Goal: Task Accomplishment & Management: Use online tool/utility

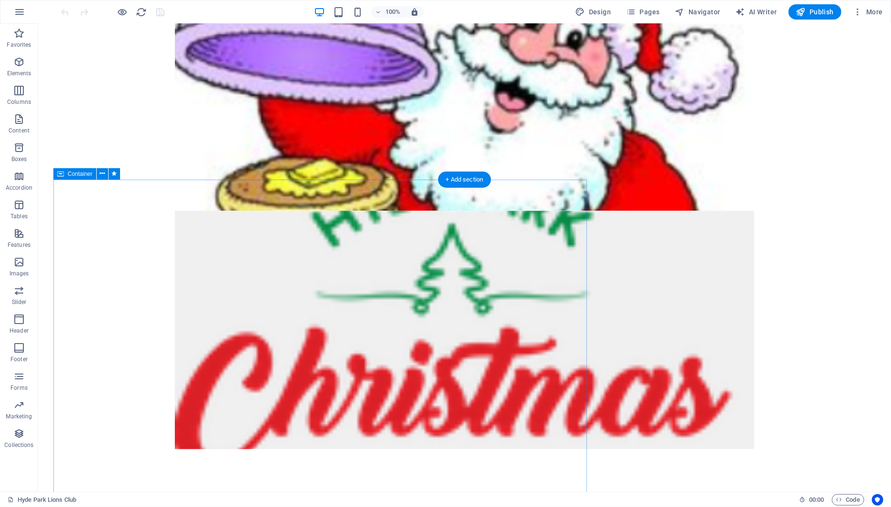
scroll to position [862, 0]
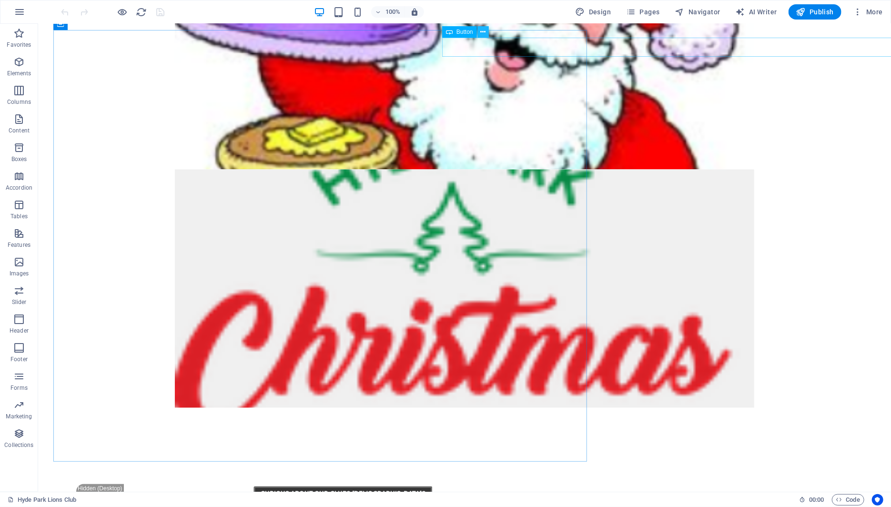
click at [488, 35] on button at bounding box center [483, 31] width 11 height 11
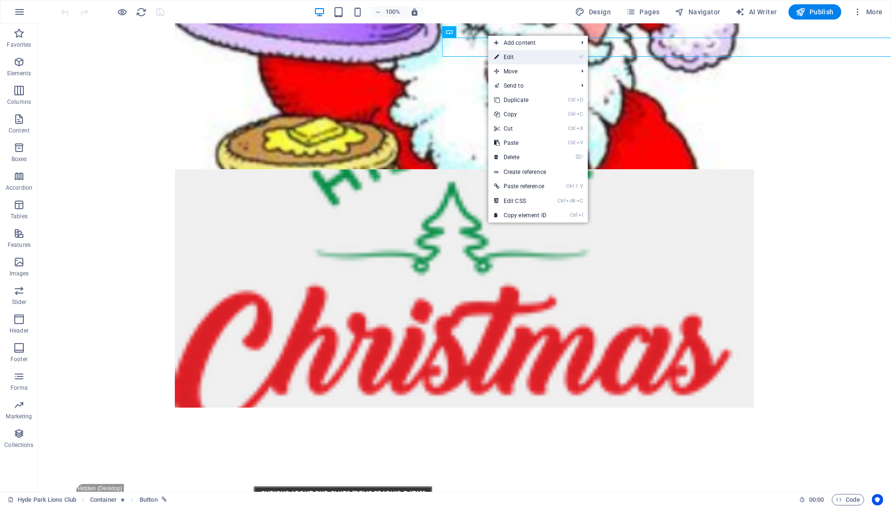
click at [502, 61] on link "⏎ Edit" at bounding box center [521, 57] width 64 height 14
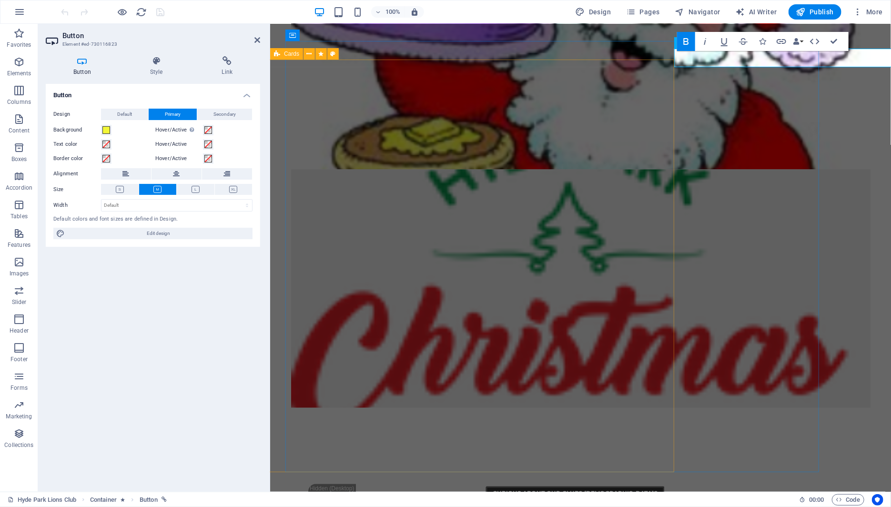
scroll to position [851, 0]
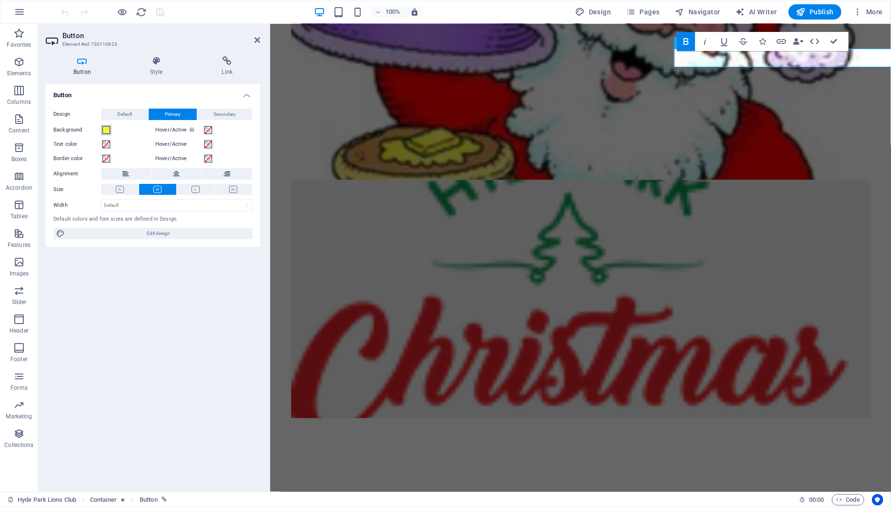
click at [109, 131] on span at bounding box center [106, 130] width 8 height 8
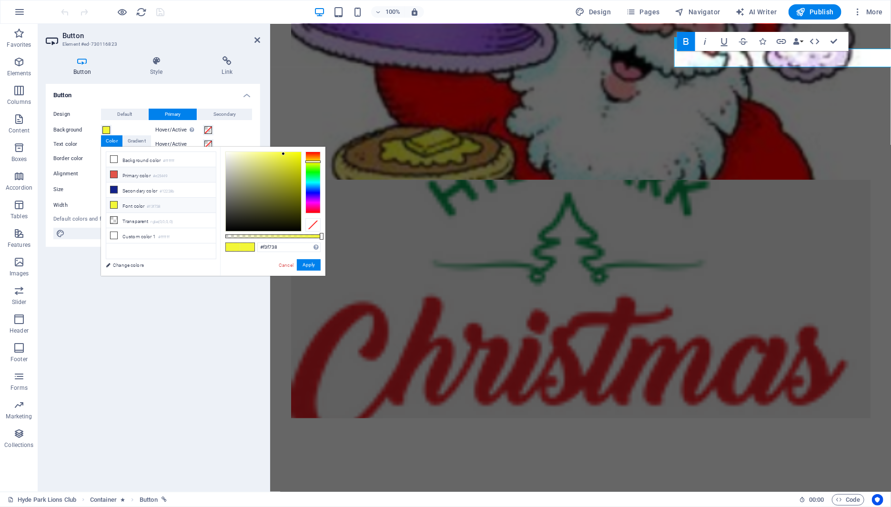
click at [112, 173] on icon at bounding box center [114, 174] width 7 height 7
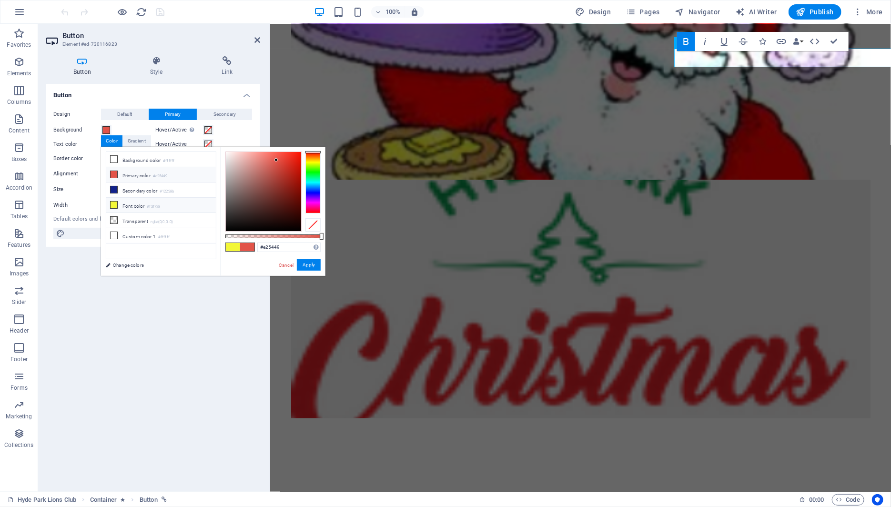
click at [115, 204] on icon at bounding box center [114, 205] width 7 height 7
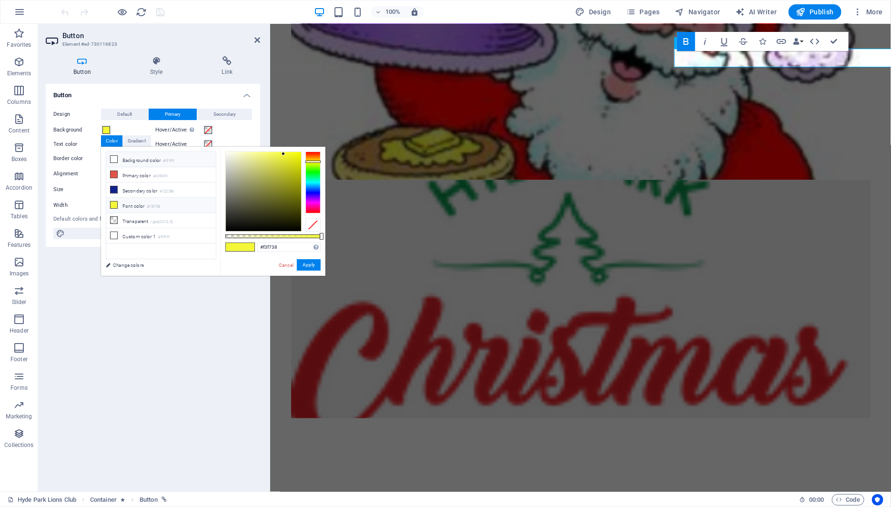
click at [114, 161] on icon at bounding box center [114, 159] width 7 height 7
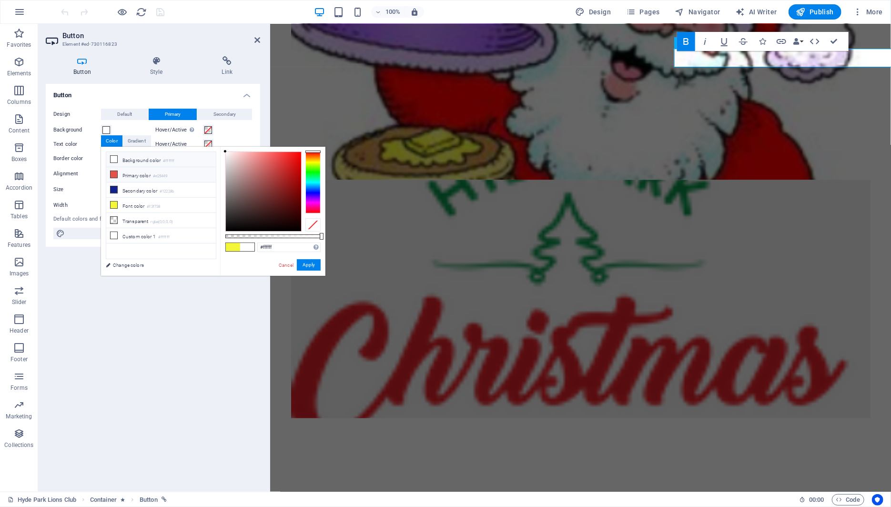
click at [114, 174] on icon at bounding box center [114, 174] width 7 height 7
type input "#e25449"
click at [305, 267] on button "Apply" at bounding box center [309, 264] width 24 height 11
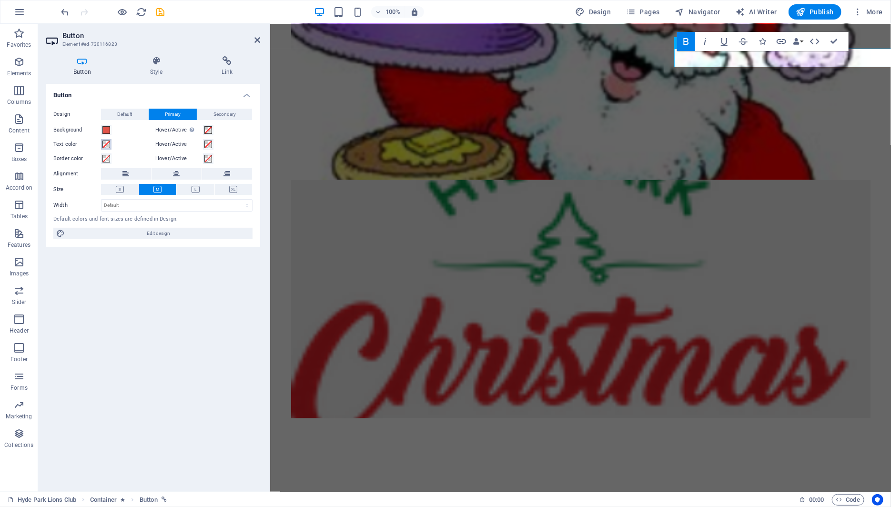
click at [107, 143] on span at bounding box center [106, 145] width 8 height 8
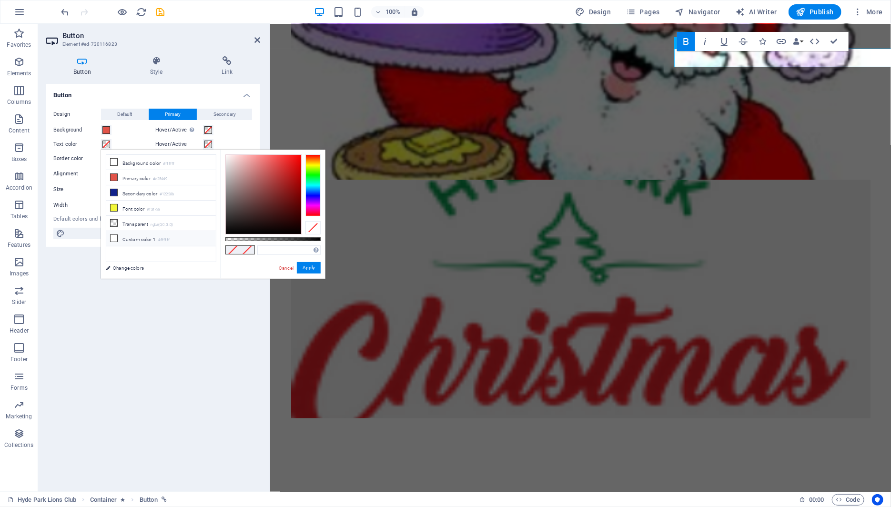
click at [114, 235] on icon at bounding box center [114, 238] width 7 height 7
type input "#ffffff"
click at [306, 264] on button "Apply" at bounding box center [309, 267] width 24 height 11
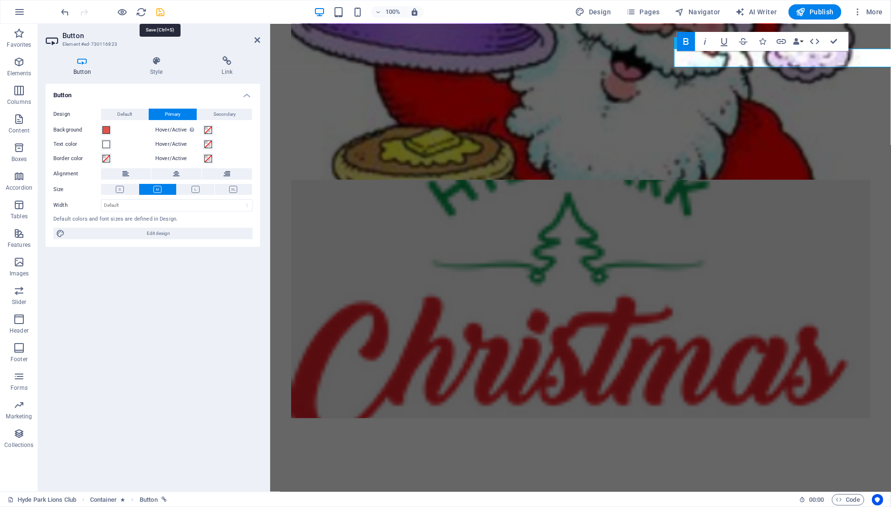
click at [159, 8] on icon "save" at bounding box center [160, 12] width 11 height 11
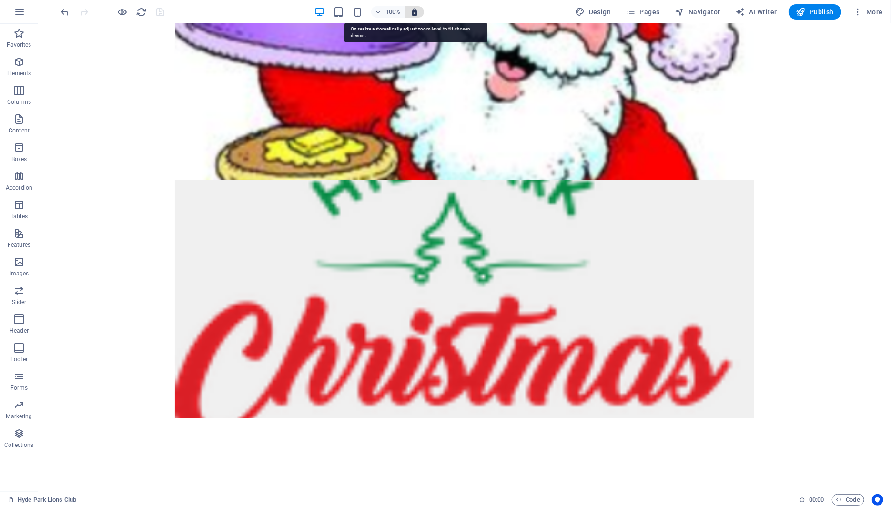
click at [419, 12] on icon "button" at bounding box center [414, 12] width 9 height 9
click at [420, 8] on span "button" at bounding box center [414, 12] width 11 height 9
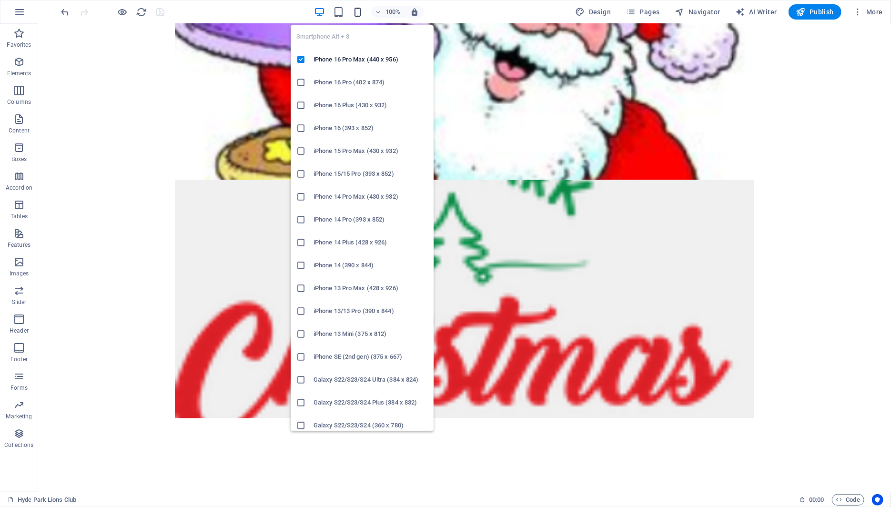
click at [362, 12] on icon "button" at bounding box center [357, 12] width 11 height 11
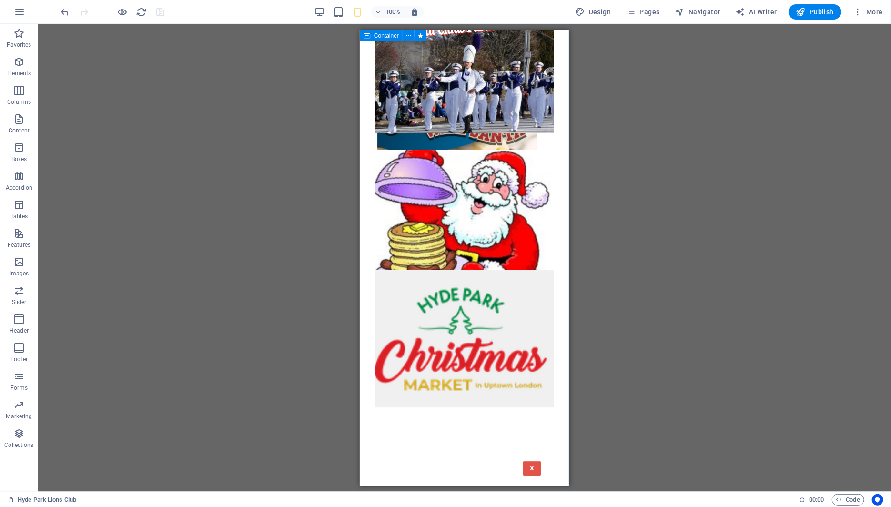
scroll to position [1709, 0]
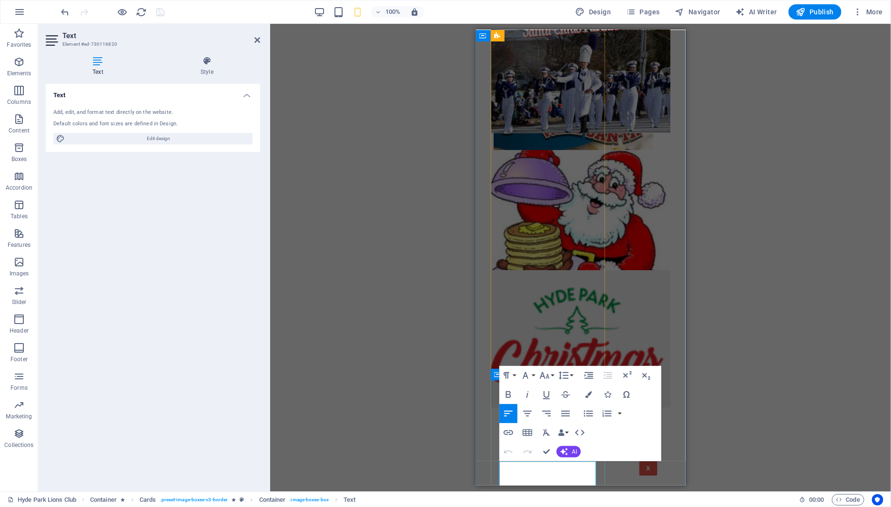
scroll to position [3, 0]
drag, startPoint x: 554, startPoint y: 479, endPoint x: 509, endPoint y: 460, distance: 49.1
click at [512, 396] on icon "button" at bounding box center [508, 394] width 11 height 11
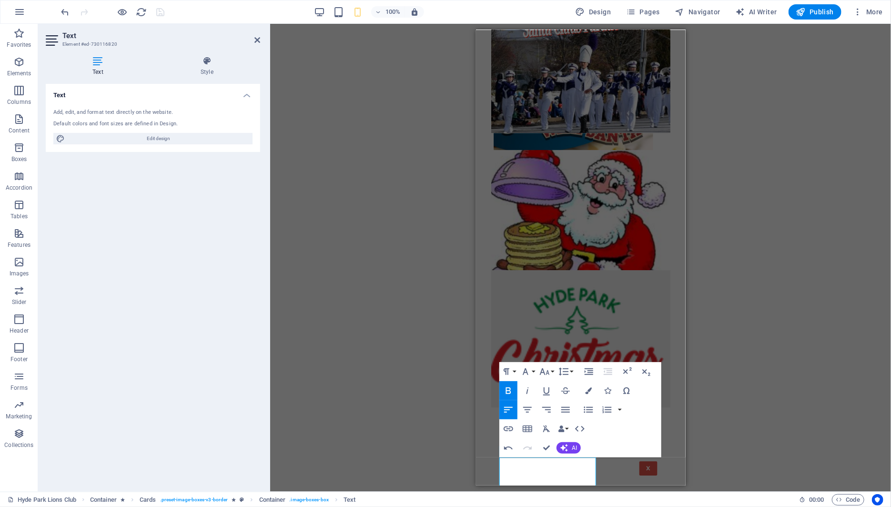
click at [802, 397] on div "H3 Menu Bar Expandable Images Container Image Button series Container Expandabl…" at bounding box center [580, 258] width 621 height 468
click at [711, 400] on div "H3 Menu Bar Expandable Images Container Image Button series Container Expandabl…" at bounding box center [580, 258] width 621 height 468
click at [672, 451] on div "X Membership Chair Lion [PERSON_NAME] [PHONE_NUMBER] [EMAIL_ADDRESS][DOMAIN_NAM…" at bounding box center [581, 468] width 210 height 34
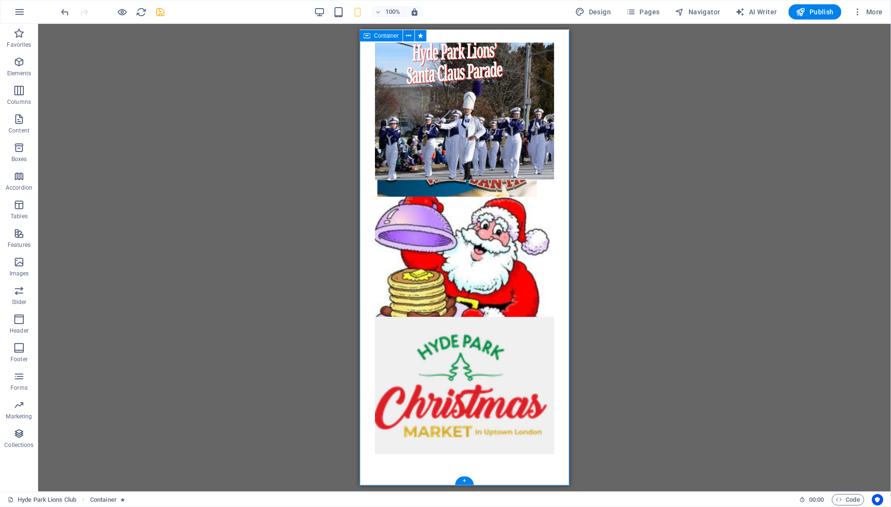
scroll to position [1507, 0]
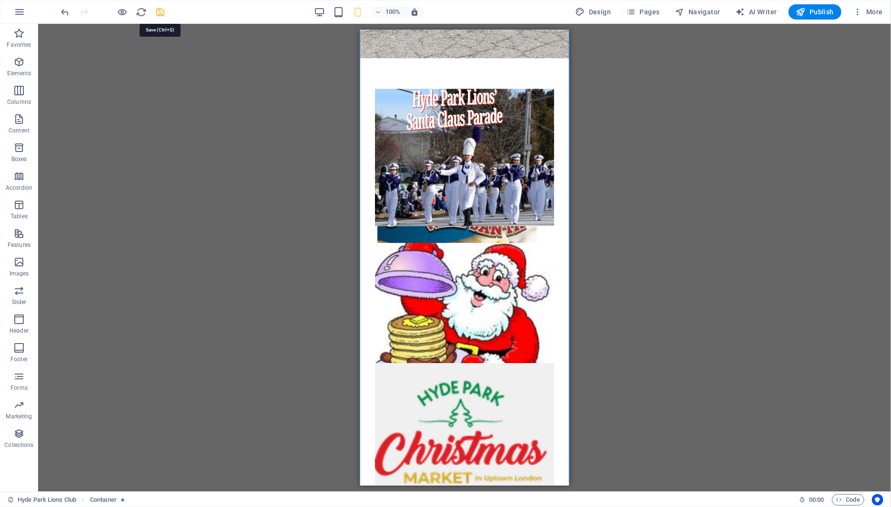
click at [157, 13] on icon "save" at bounding box center [160, 12] width 11 height 11
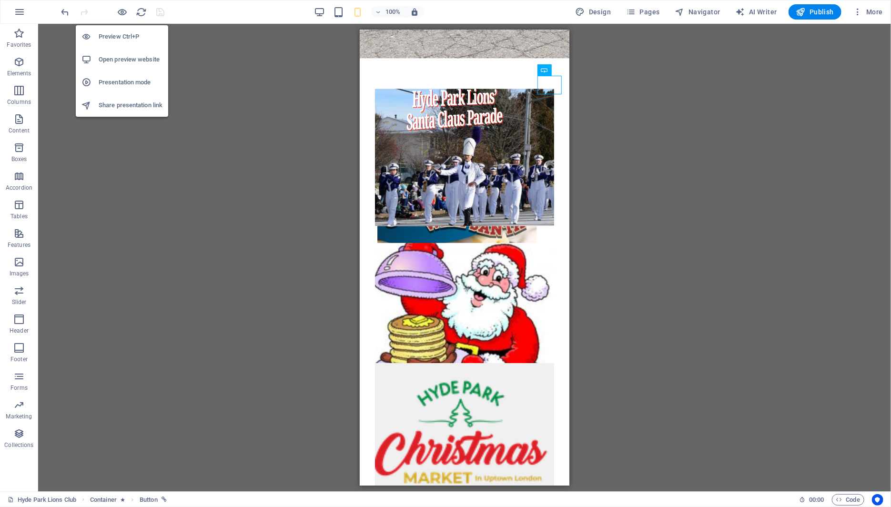
click at [113, 60] on h6 "Open preview website" at bounding box center [131, 59] width 64 height 11
